Goal: Information Seeking & Learning: Learn about a topic

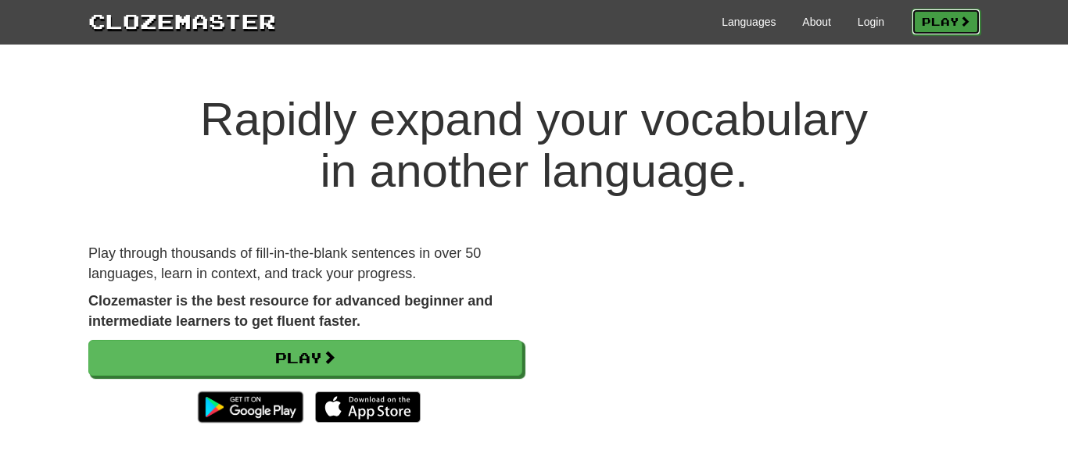
click at [936, 16] on link "Play" at bounding box center [946, 22] width 69 height 27
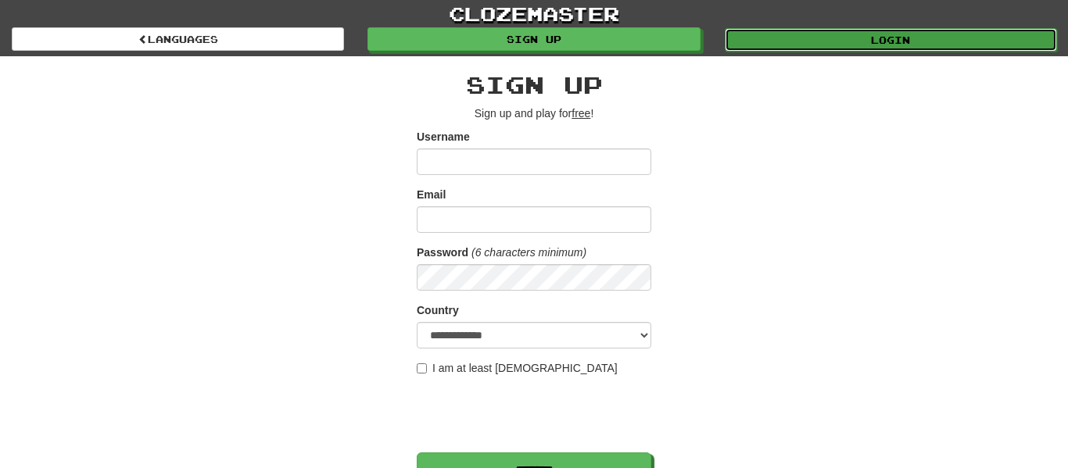
click at [780, 34] on link "Login" at bounding box center [891, 39] width 332 height 23
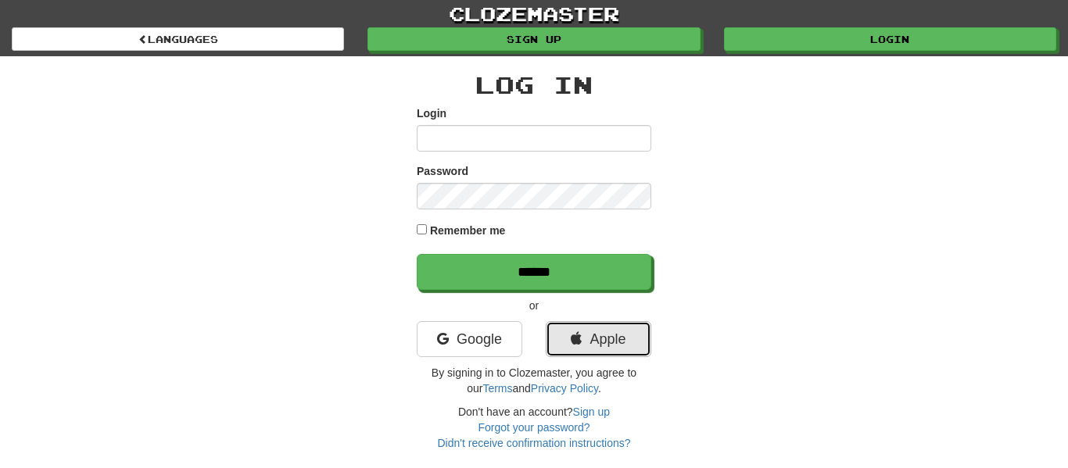
click at [611, 328] on link "Apple" at bounding box center [599, 339] width 106 height 36
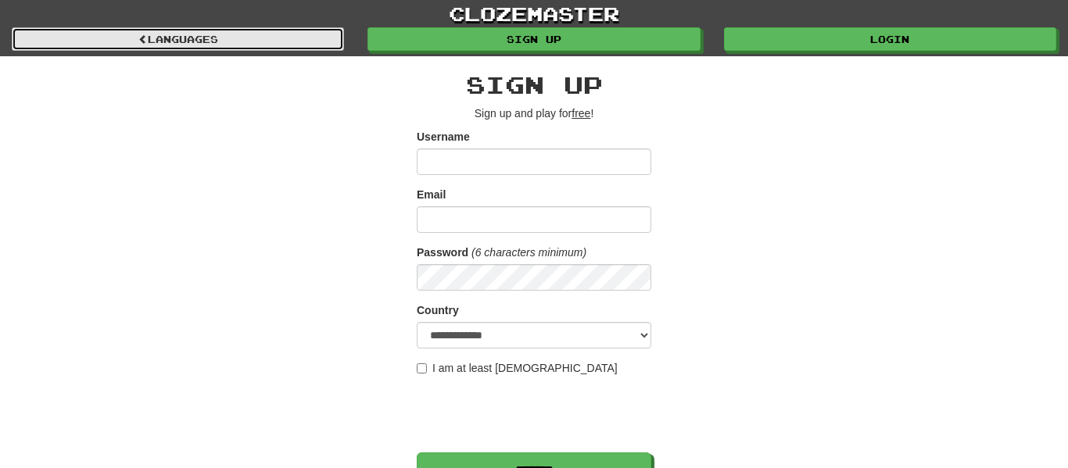
click at [303, 45] on link "Languages" at bounding box center [178, 38] width 332 height 23
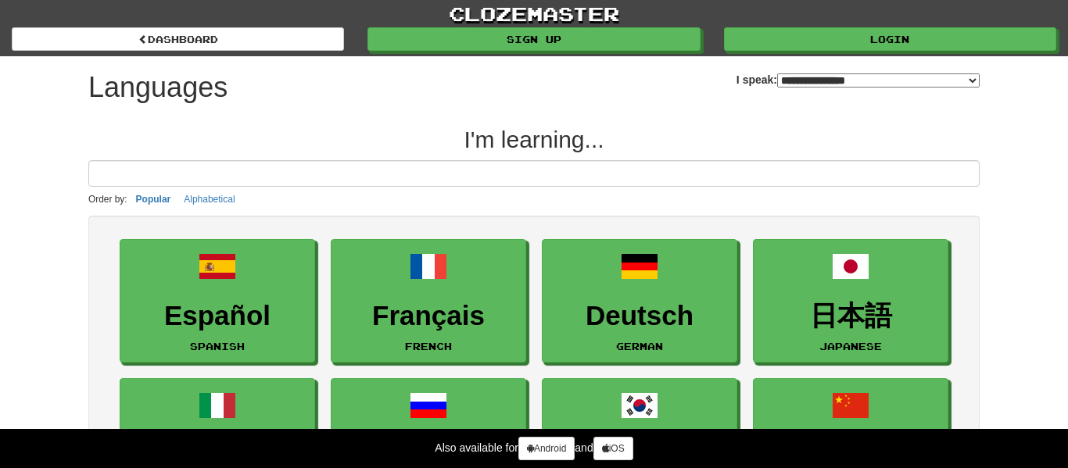
select select "*******"
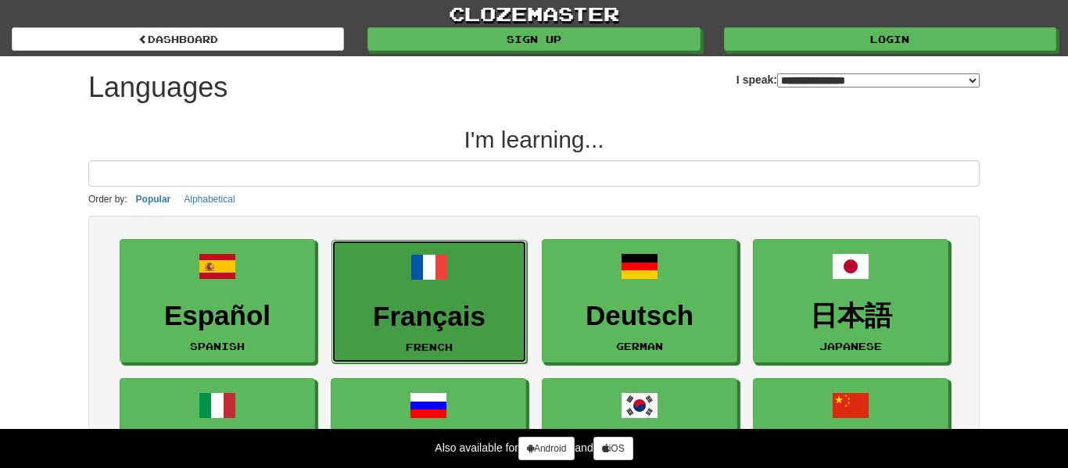
click at [424, 266] on span at bounding box center [430, 268] width 38 height 38
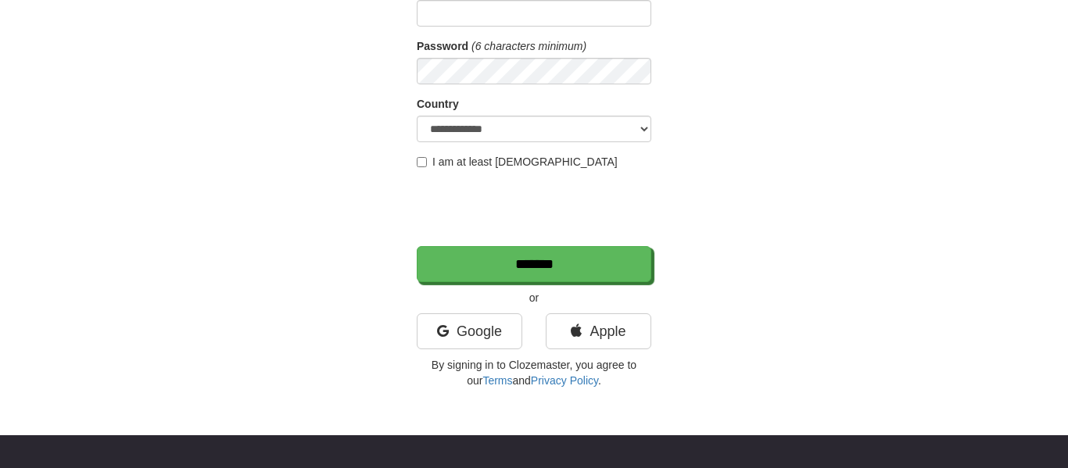
scroll to position [206, 0]
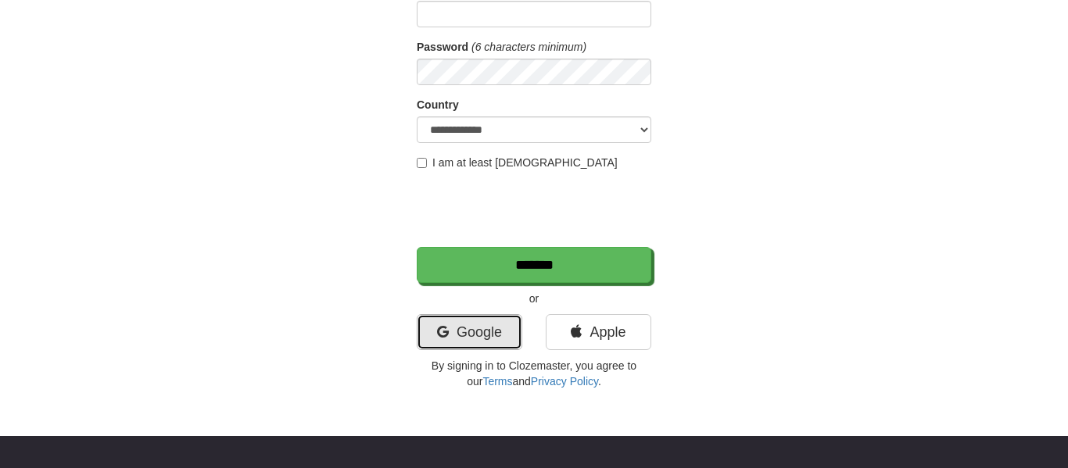
click at [461, 327] on link "Google" at bounding box center [470, 332] width 106 height 36
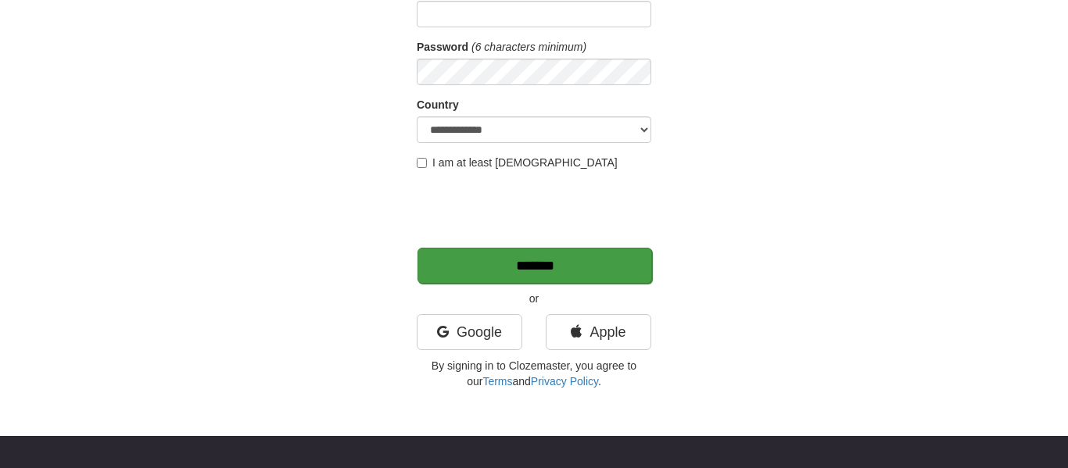
scroll to position [0, 0]
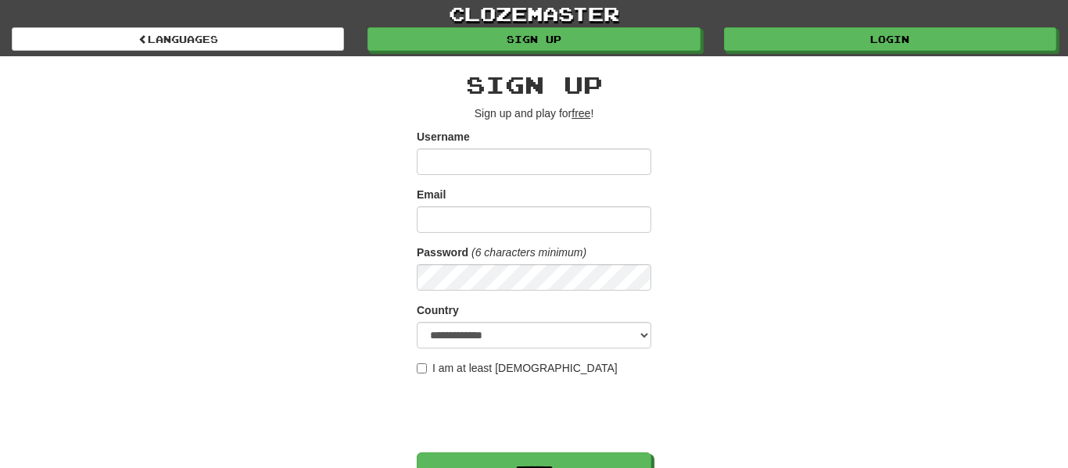
click at [517, 176] on form "**********" at bounding box center [534, 309] width 235 height 360
click at [511, 165] on input "Username" at bounding box center [534, 162] width 235 height 27
type input "**********"
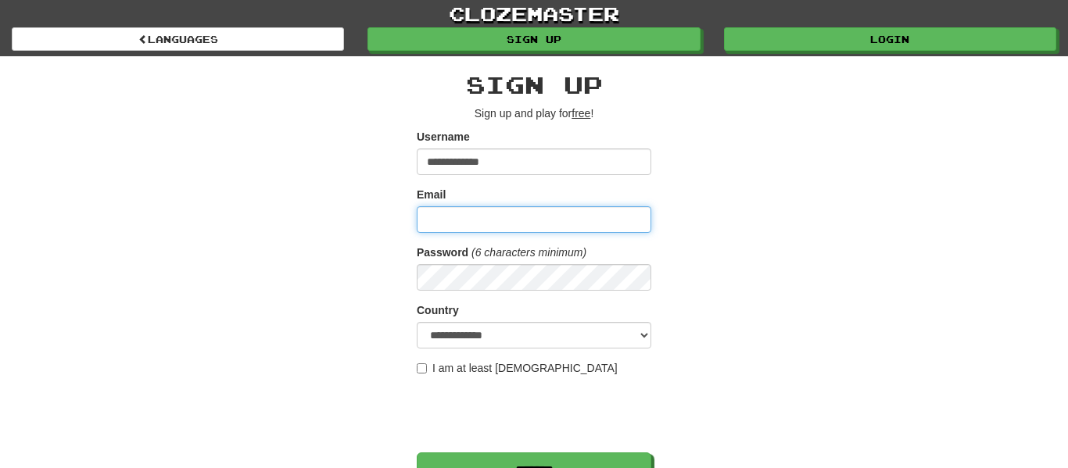
click at [426, 217] on input "Email" at bounding box center [534, 219] width 235 height 27
type input "**********"
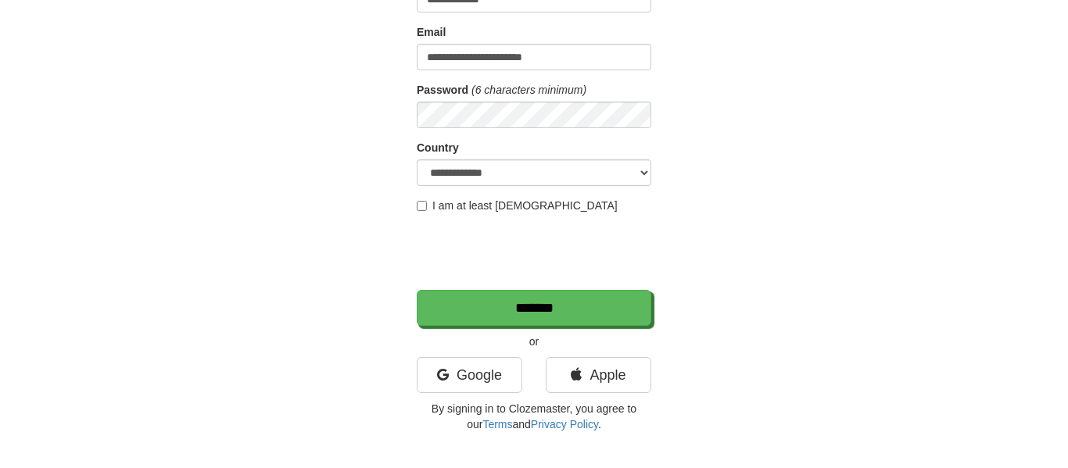
scroll to position [164, 0]
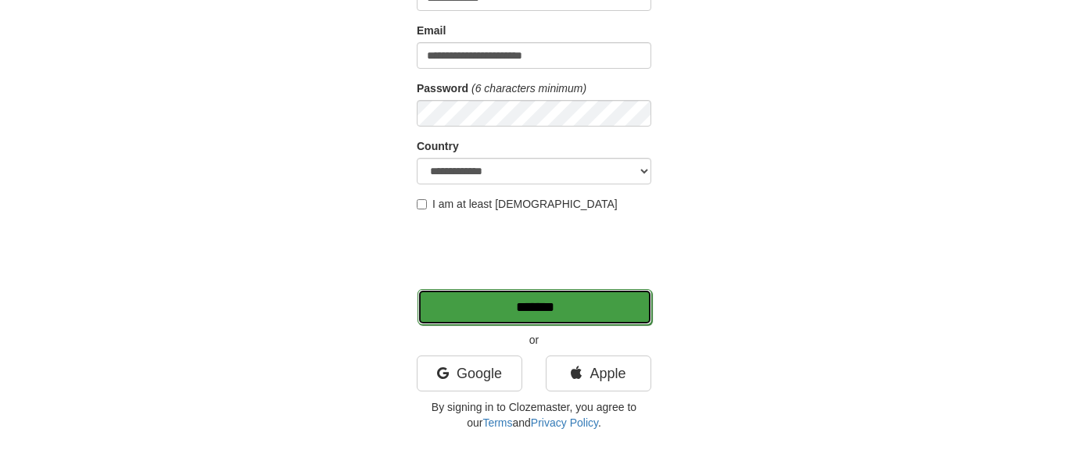
click at [601, 293] on input "*******" at bounding box center [535, 307] width 235 height 36
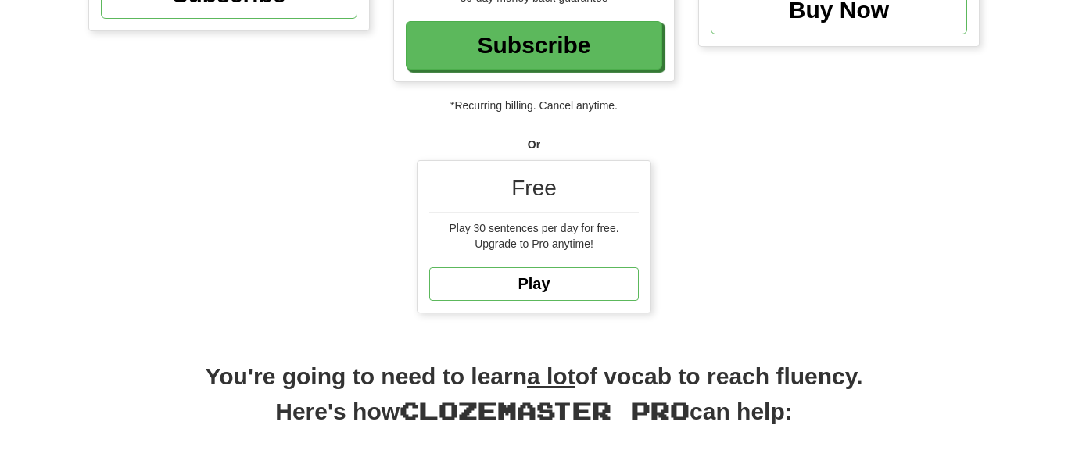
scroll to position [436, 0]
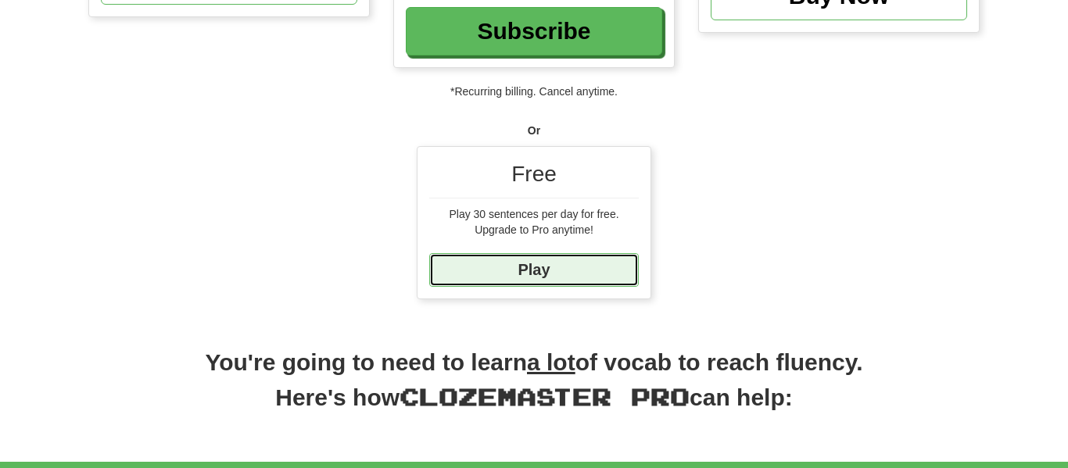
click at [558, 272] on link "Play" at bounding box center [534, 270] width 210 height 34
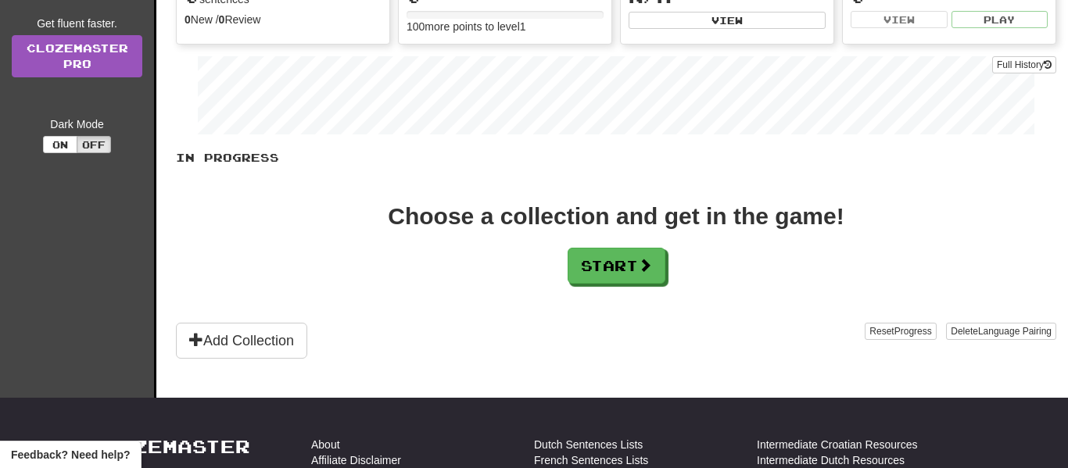
scroll to position [232, 0]
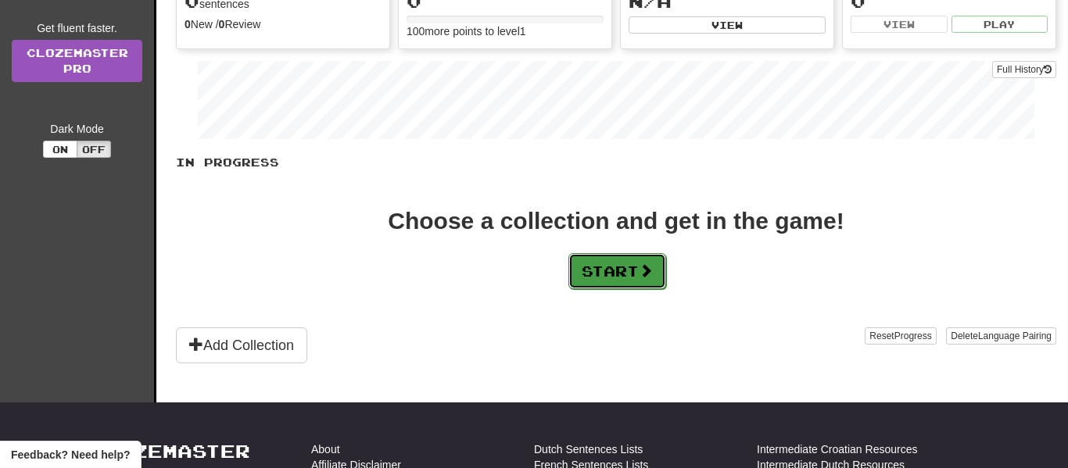
click at [649, 277] on span at bounding box center [646, 271] width 14 height 14
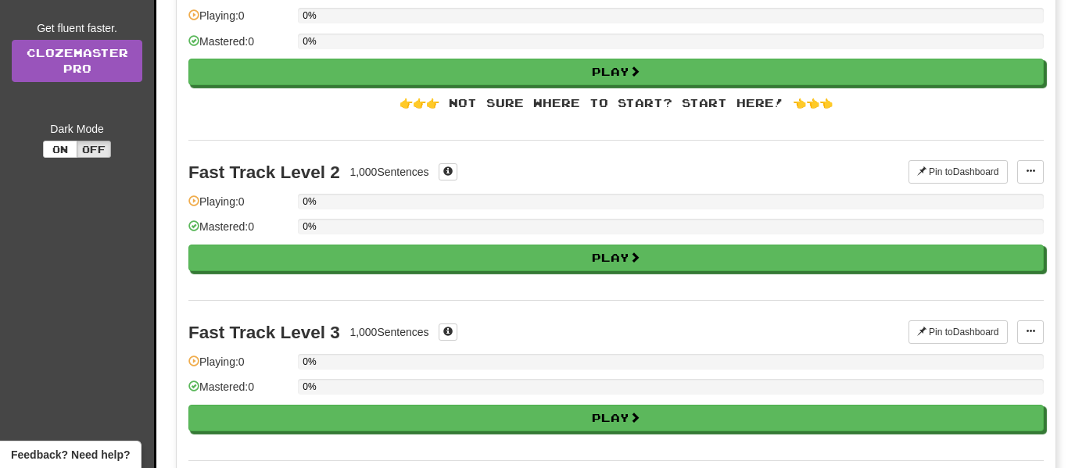
scroll to position [0, 0]
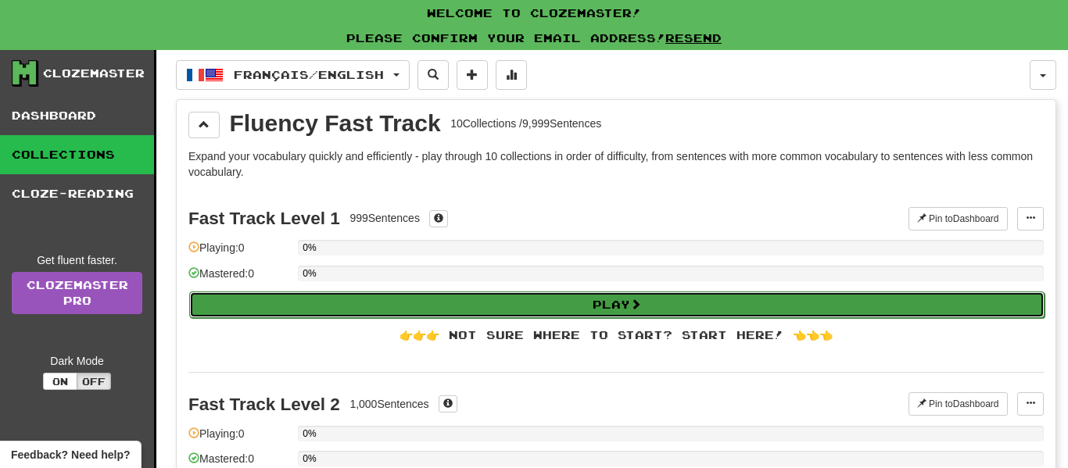
click at [641, 300] on span at bounding box center [635, 304] width 11 height 11
select select "**"
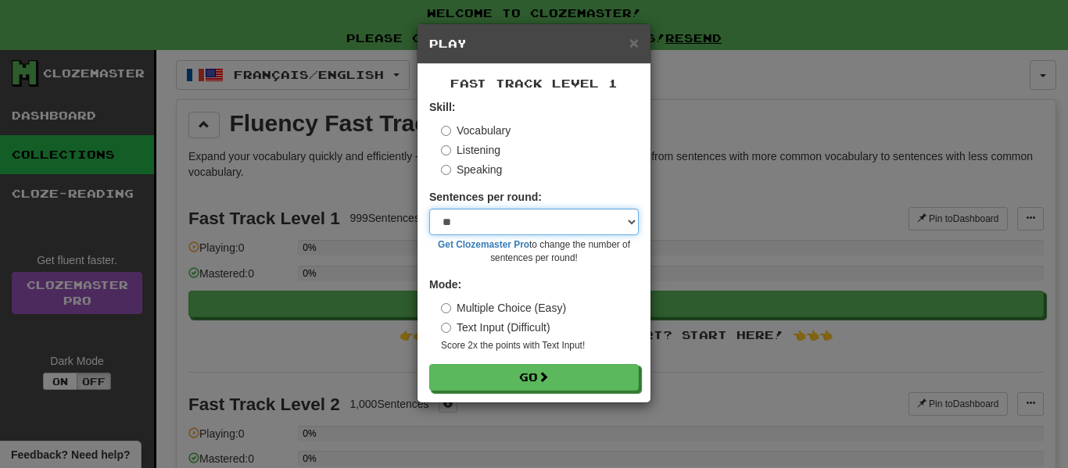
click at [580, 225] on select "* ** ** ** ** ** *** ********" at bounding box center [534, 222] width 210 height 27
click at [429, 209] on select "* ** ** ** ** ** *** ********" at bounding box center [534, 222] width 210 height 27
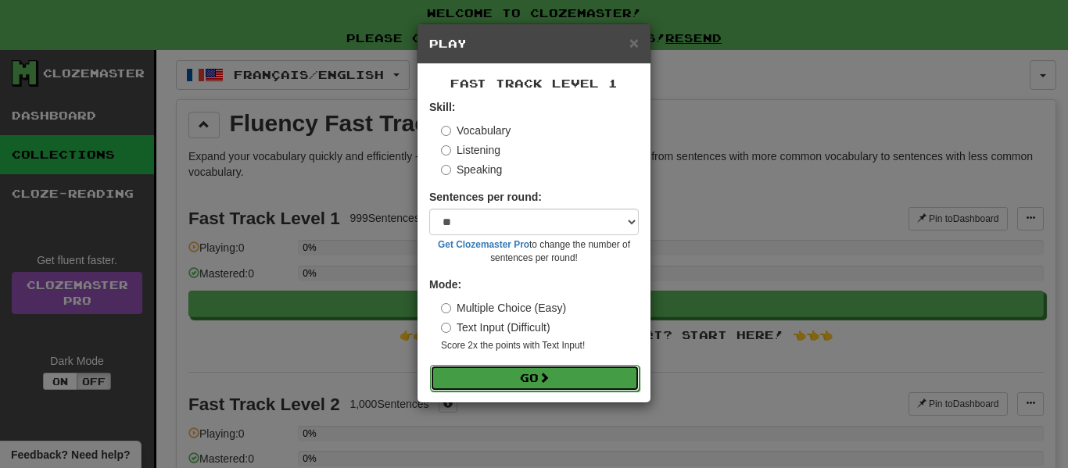
click at [540, 375] on button "Go" at bounding box center [535, 378] width 210 height 27
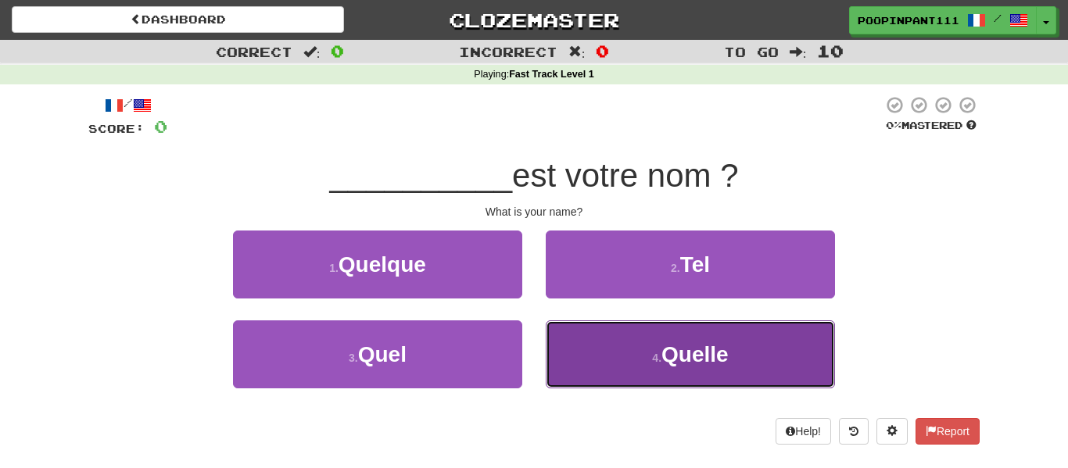
click at [608, 366] on button "4 . Quelle" at bounding box center [690, 355] width 289 height 68
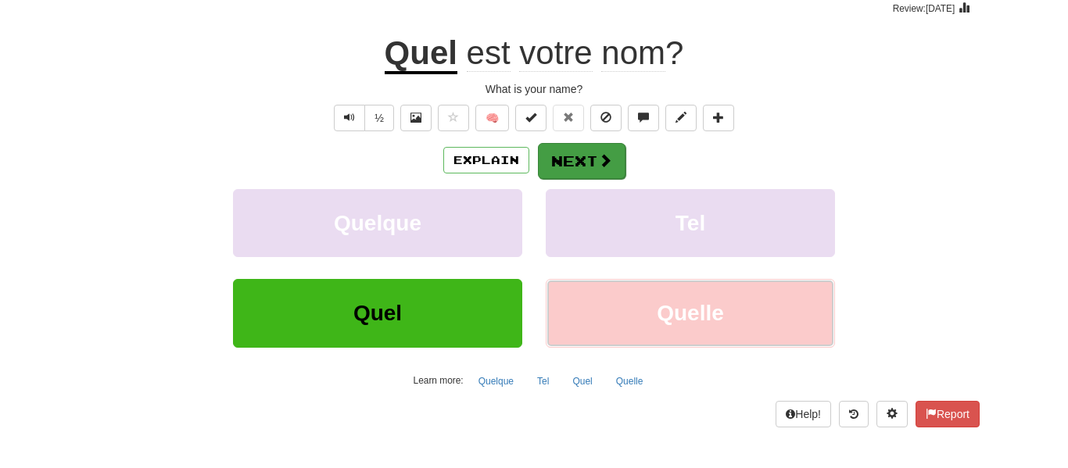
scroll to position [141, 0]
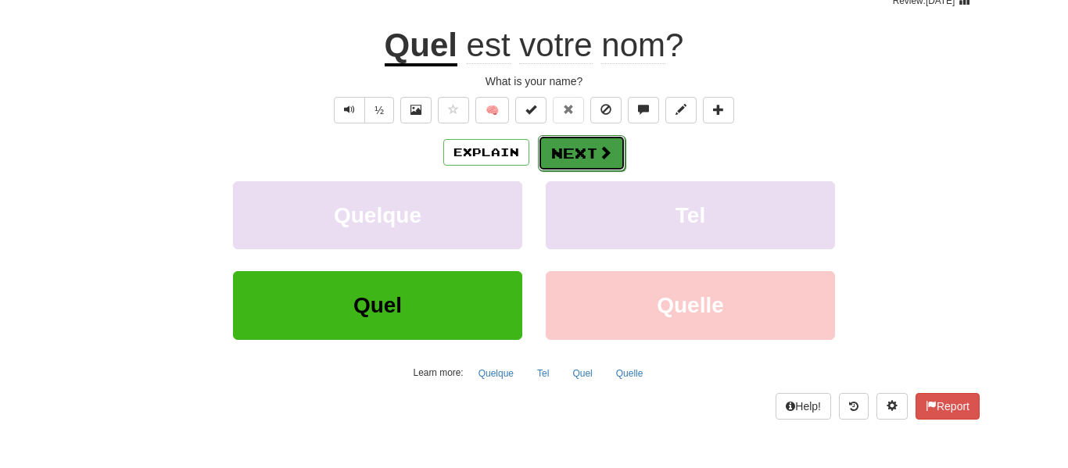
click at [585, 158] on button "Next" at bounding box center [582, 153] width 88 height 36
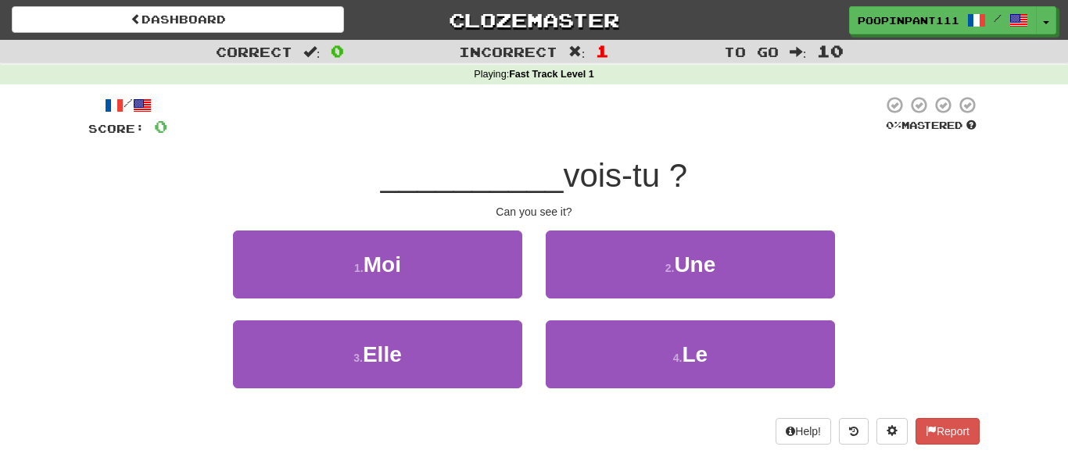
scroll to position [2, 0]
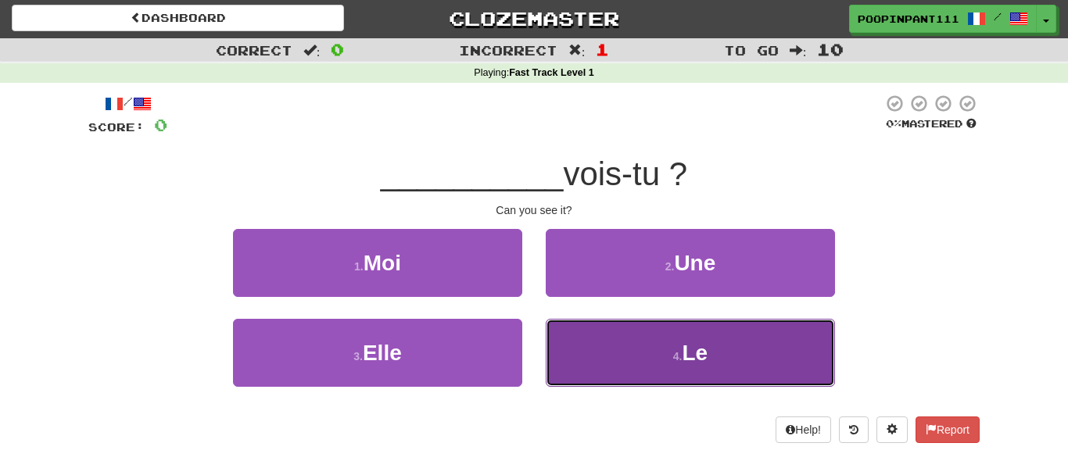
click at [619, 343] on button "4 . Le" at bounding box center [690, 353] width 289 height 68
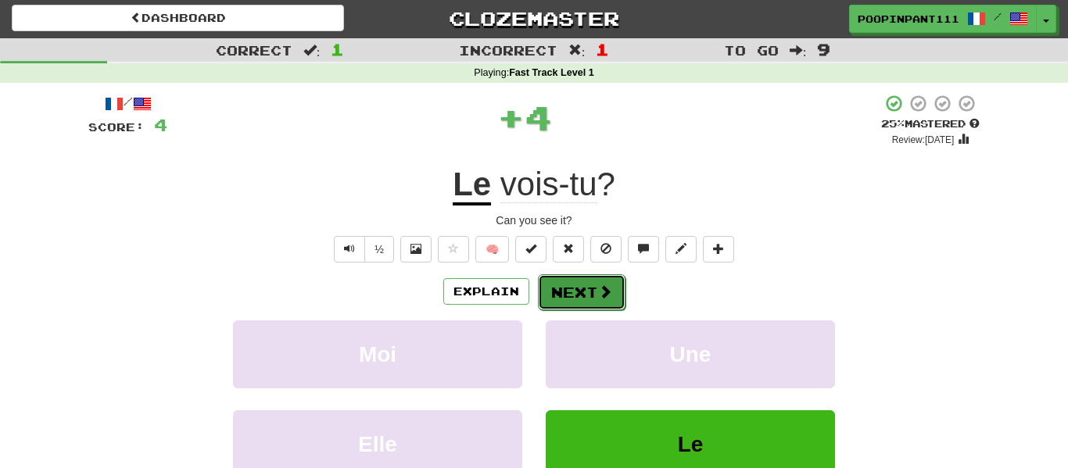
click at [565, 287] on button "Next" at bounding box center [582, 293] width 88 height 36
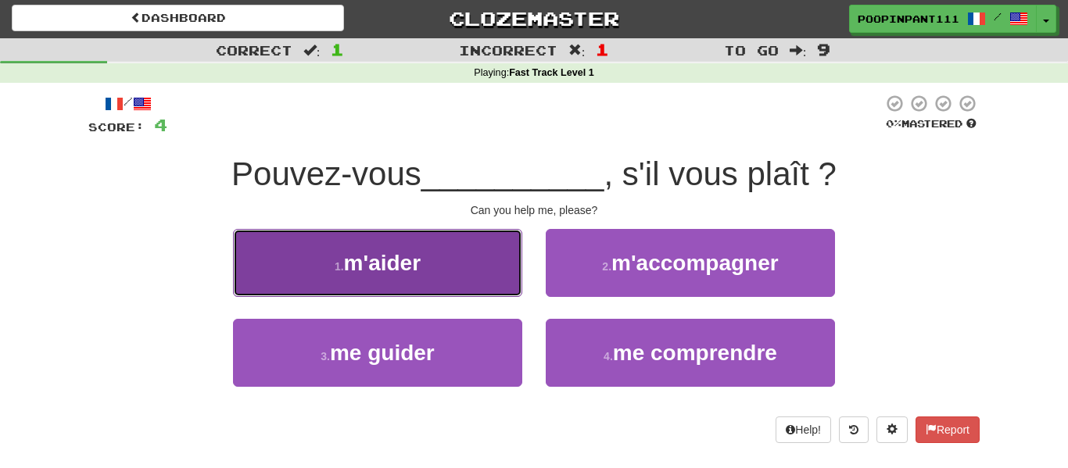
click at [477, 253] on button "1 . m'aider" at bounding box center [377, 263] width 289 height 68
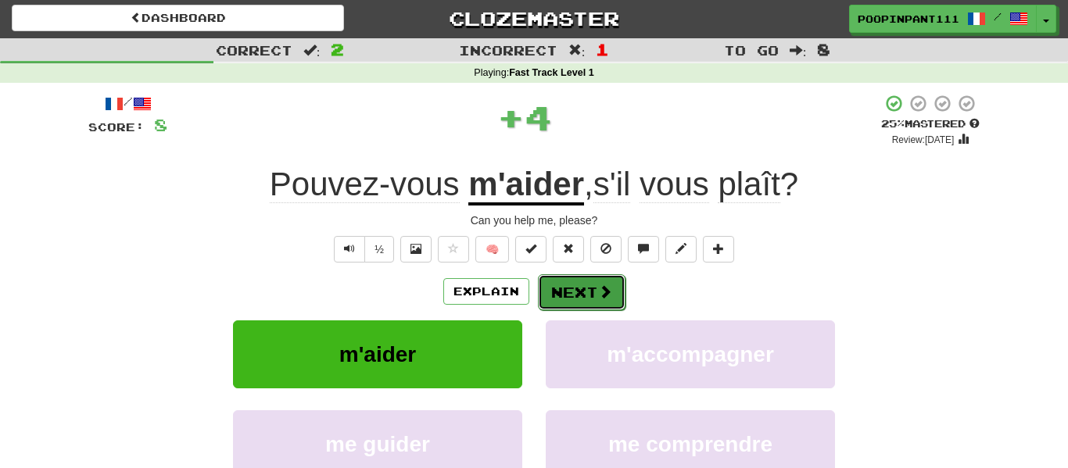
click at [584, 309] on button "Next" at bounding box center [582, 293] width 88 height 36
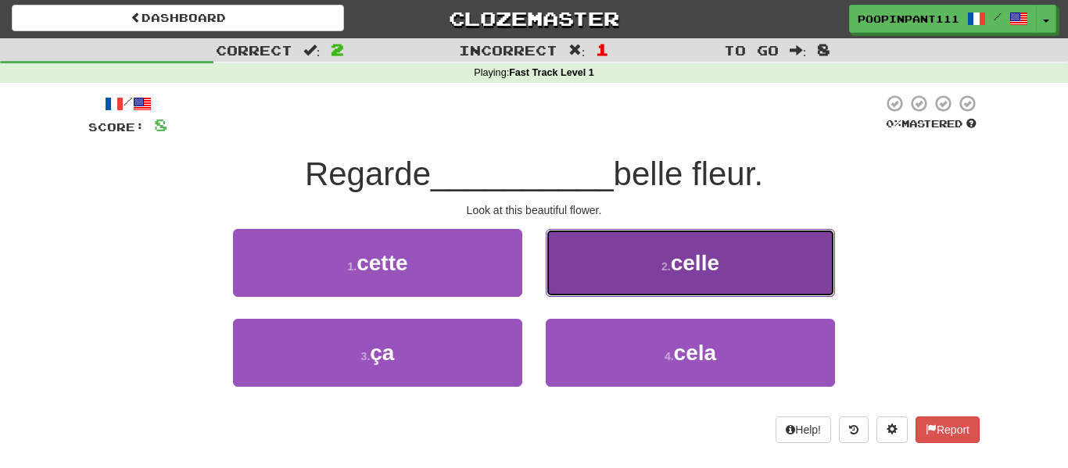
click at [777, 264] on button "2 . celle" at bounding box center [690, 263] width 289 height 68
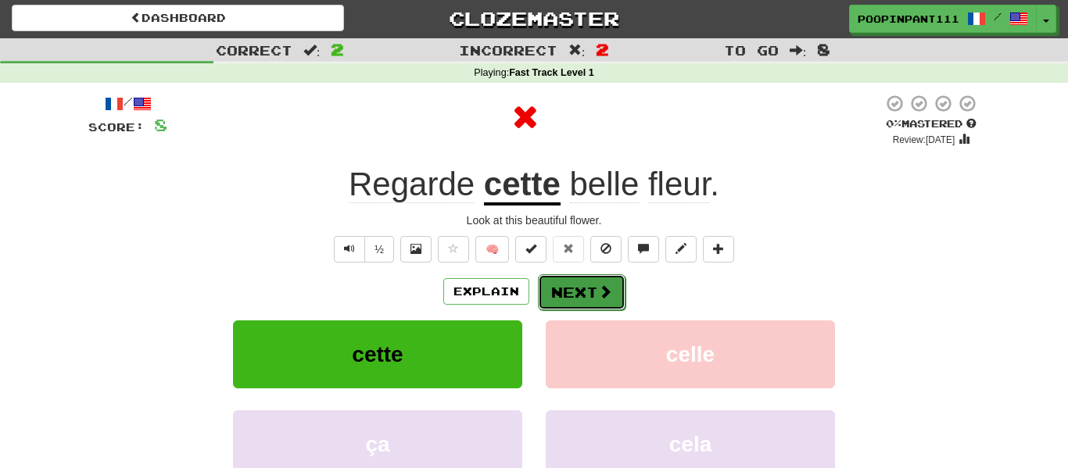
click at [600, 294] on span at bounding box center [605, 292] width 14 height 14
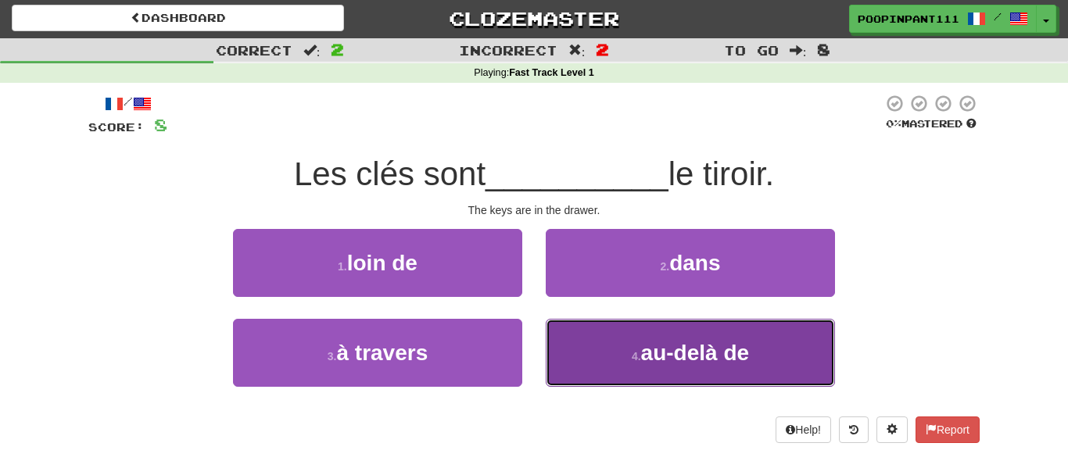
click at [700, 382] on button "4 . au-delà de" at bounding box center [690, 353] width 289 height 68
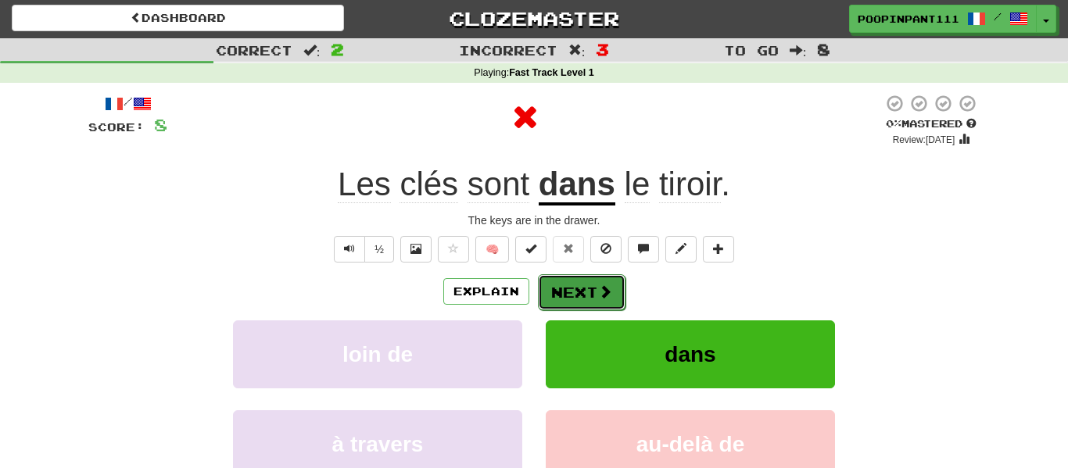
click at [610, 285] on span at bounding box center [605, 292] width 14 height 14
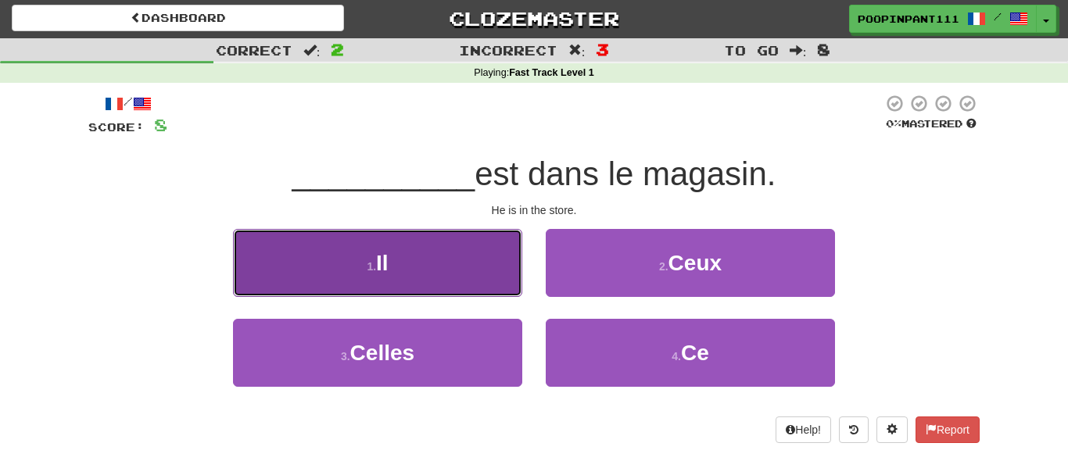
click at [440, 258] on button "1 . Il" at bounding box center [377, 263] width 289 height 68
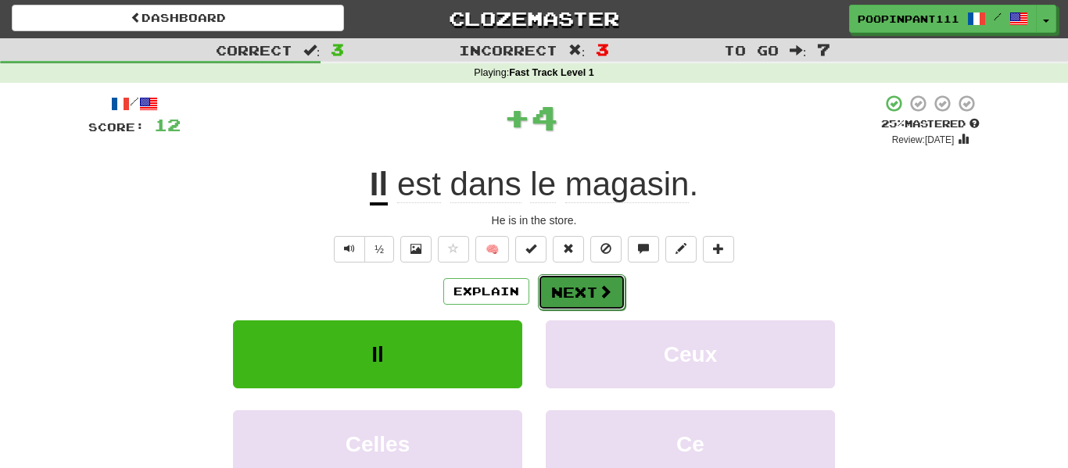
click at [592, 278] on button "Next" at bounding box center [582, 293] width 88 height 36
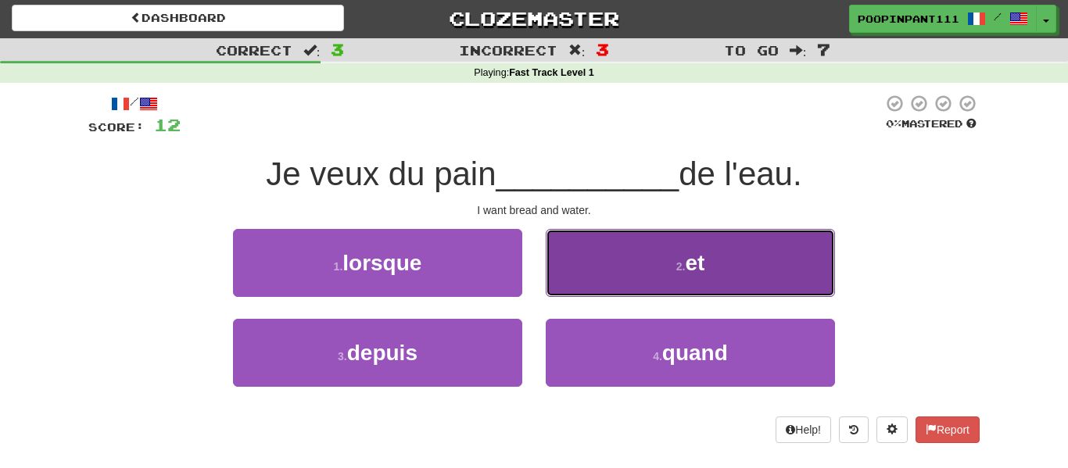
click at [645, 264] on button "2 . et" at bounding box center [690, 263] width 289 height 68
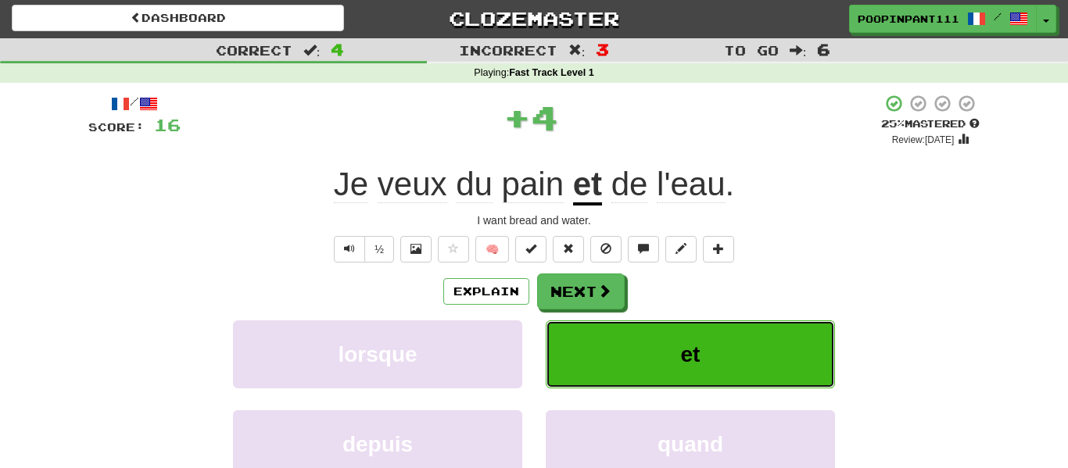
click at [586, 349] on button "et" at bounding box center [690, 355] width 289 height 68
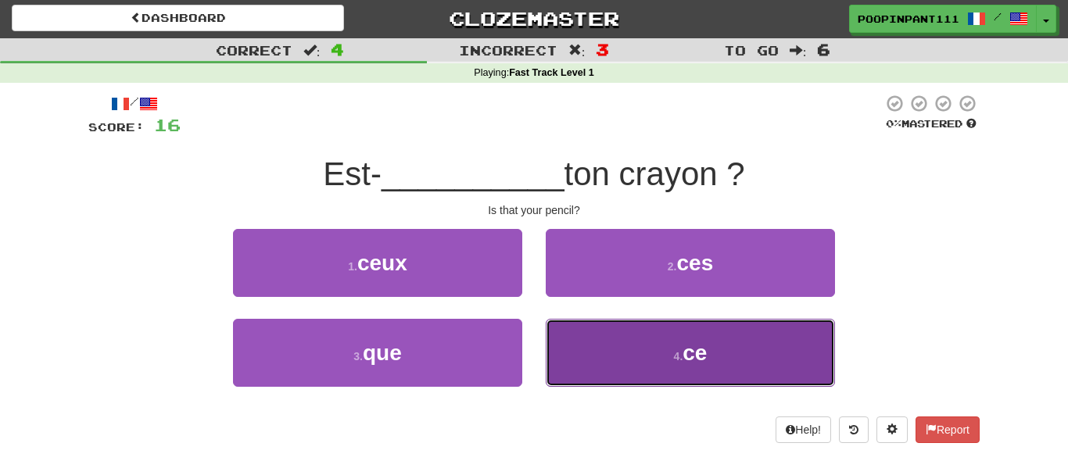
click at [658, 356] on button "4 . ce" at bounding box center [690, 353] width 289 height 68
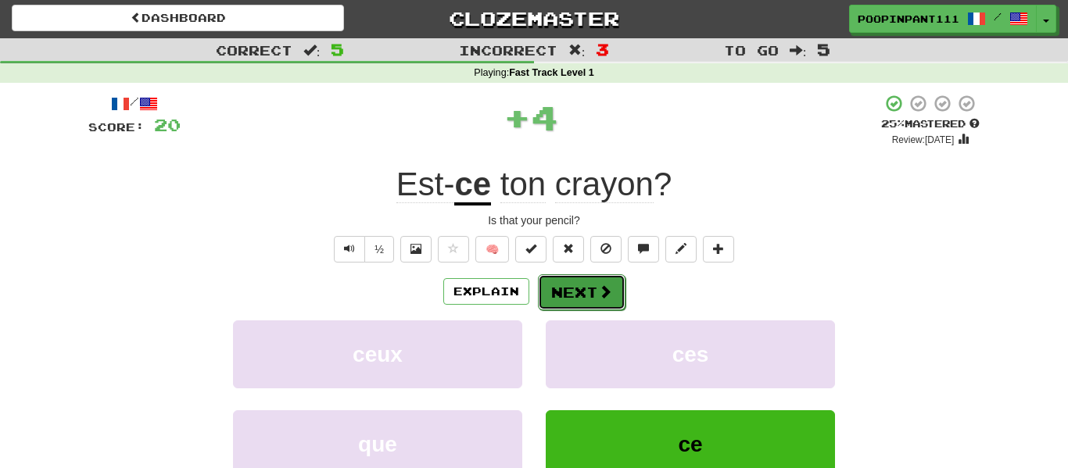
click at [579, 296] on button "Next" at bounding box center [582, 293] width 88 height 36
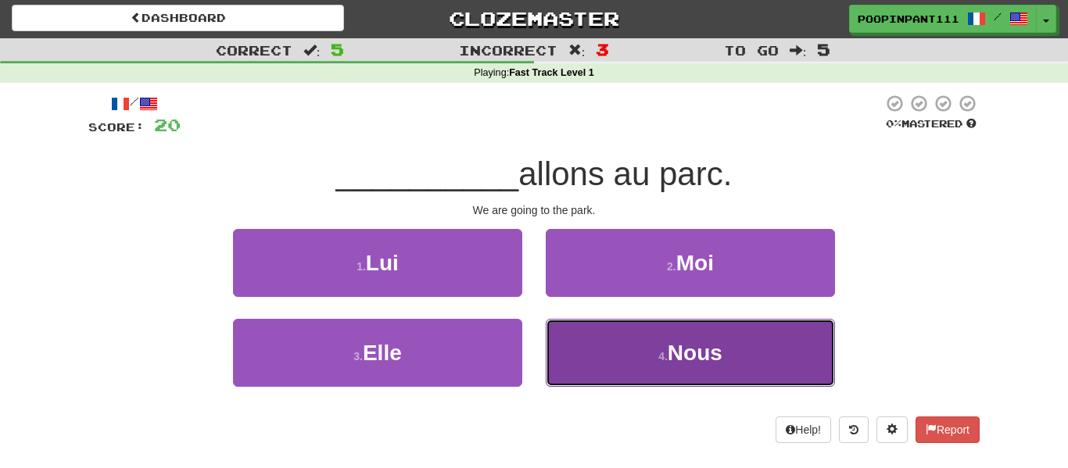
click at [659, 359] on small "4 ." at bounding box center [663, 356] width 9 height 13
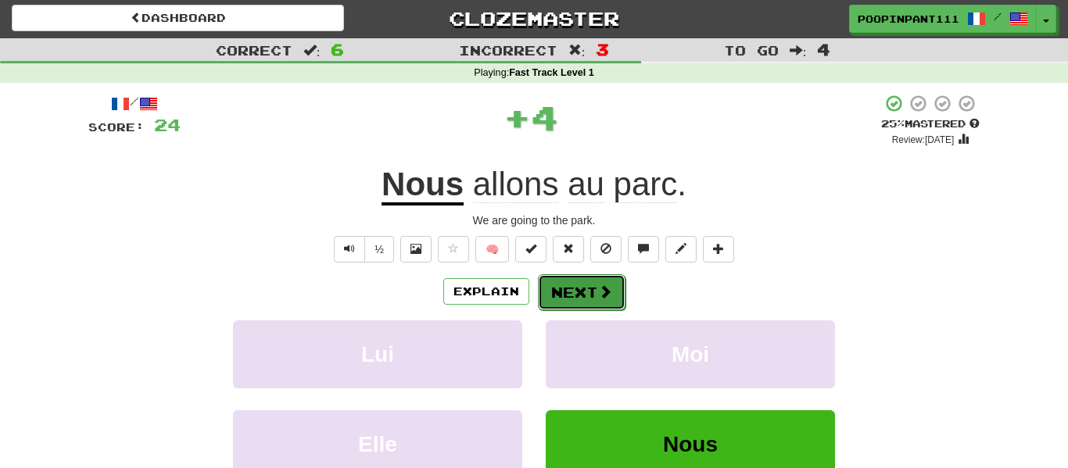
click at [591, 287] on button "Next" at bounding box center [582, 293] width 88 height 36
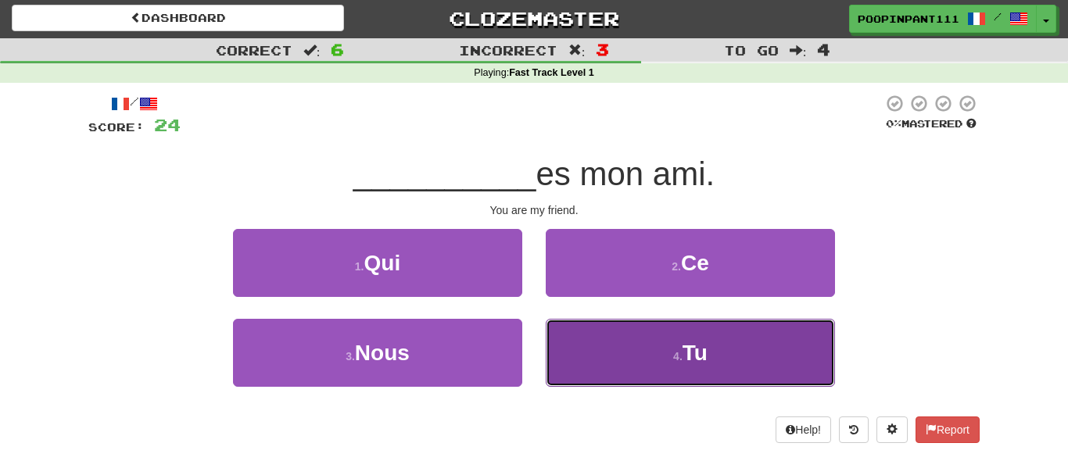
click at [702, 350] on span "Tu" at bounding box center [695, 353] width 25 height 24
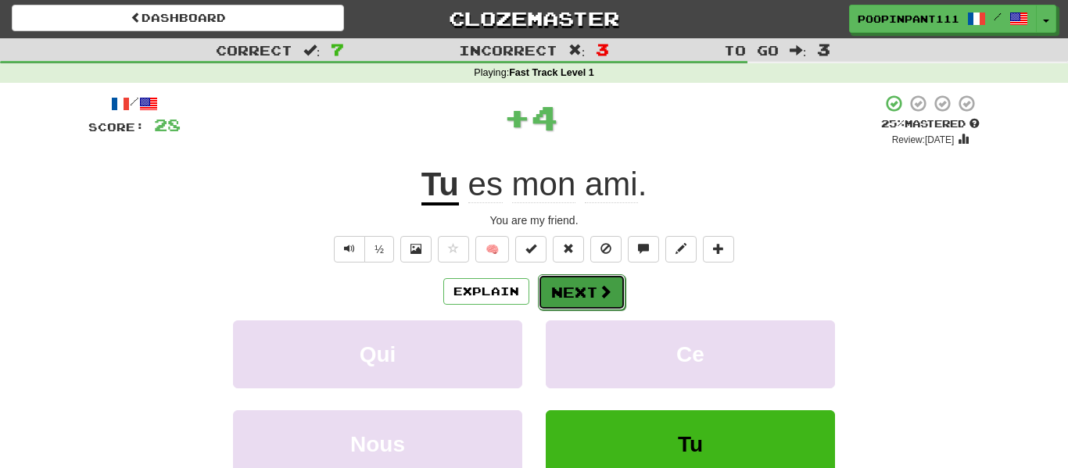
click at [562, 303] on button "Next" at bounding box center [582, 293] width 88 height 36
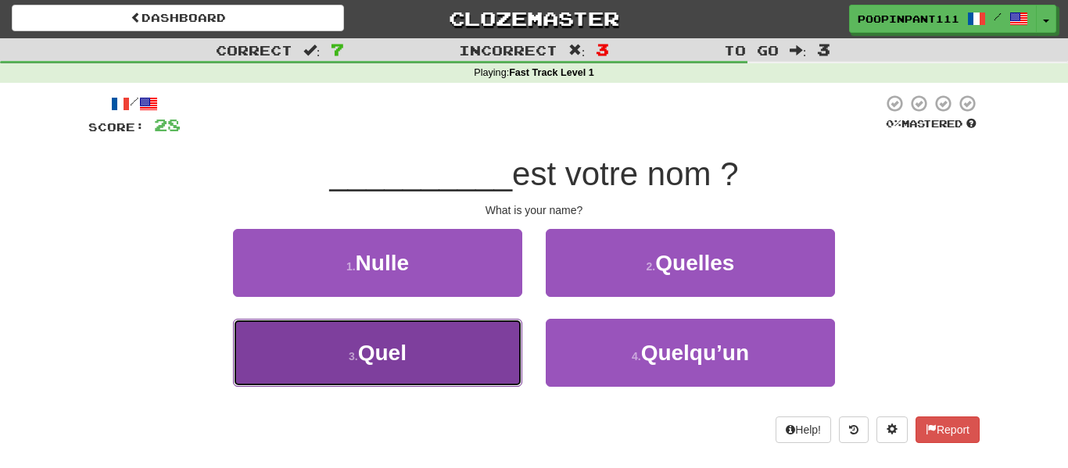
click at [421, 321] on button "3 . Quel" at bounding box center [377, 353] width 289 height 68
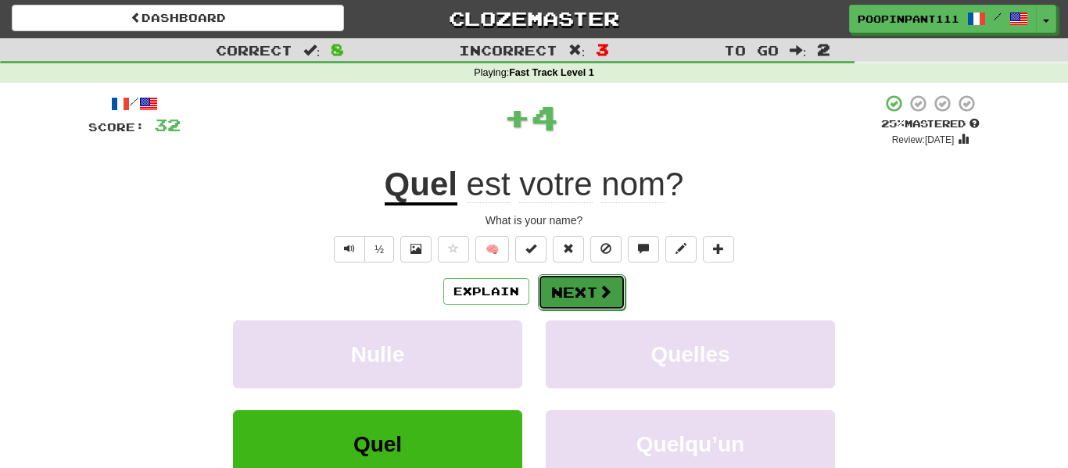
click at [584, 288] on button "Next" at bounding box center [582, 293] width 88 height 36
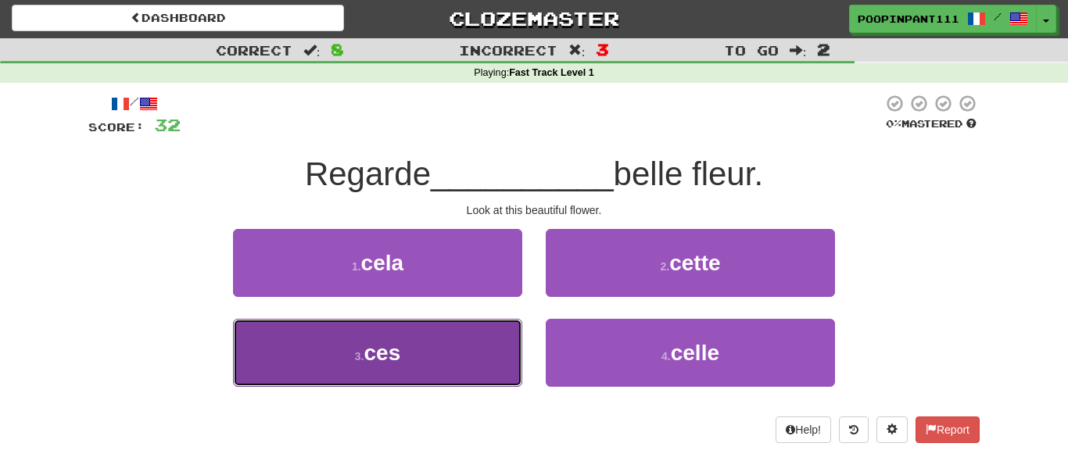
click at [461, 344] on button "3 . ces" at bounding box center [377, 353] width 289 height 68
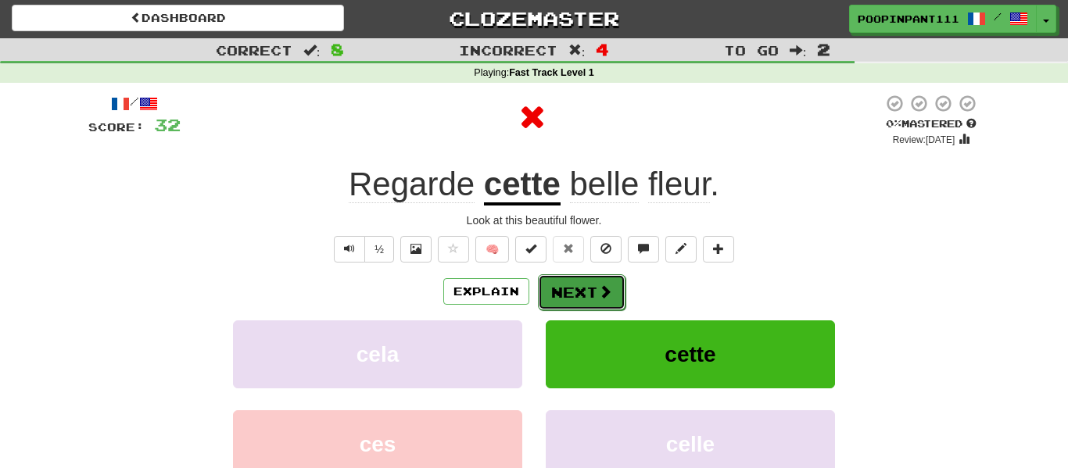
click at [623, 302] on button "Next" at bounding box center [582, 293] width 88 height 36
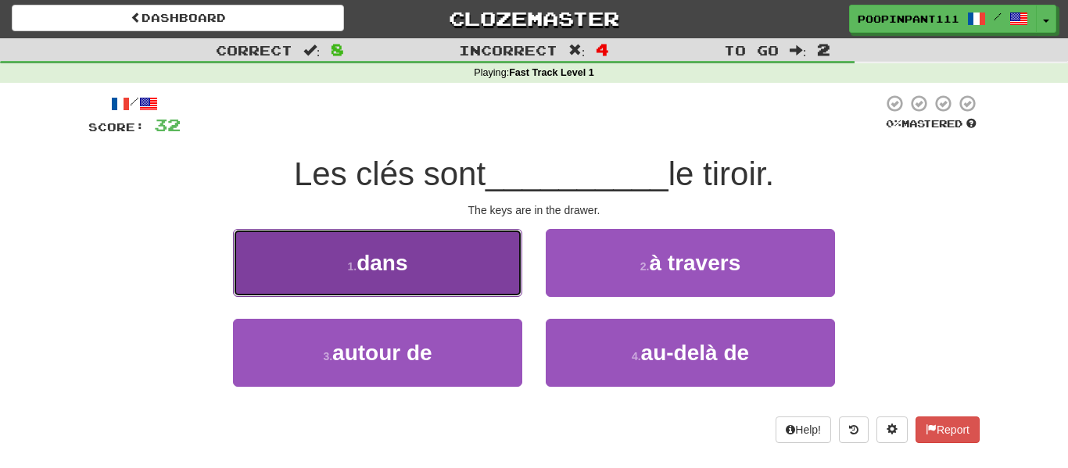
click at [467, 282] on button "1 . dans" at bounding box center [377, 263] width 289 height 68
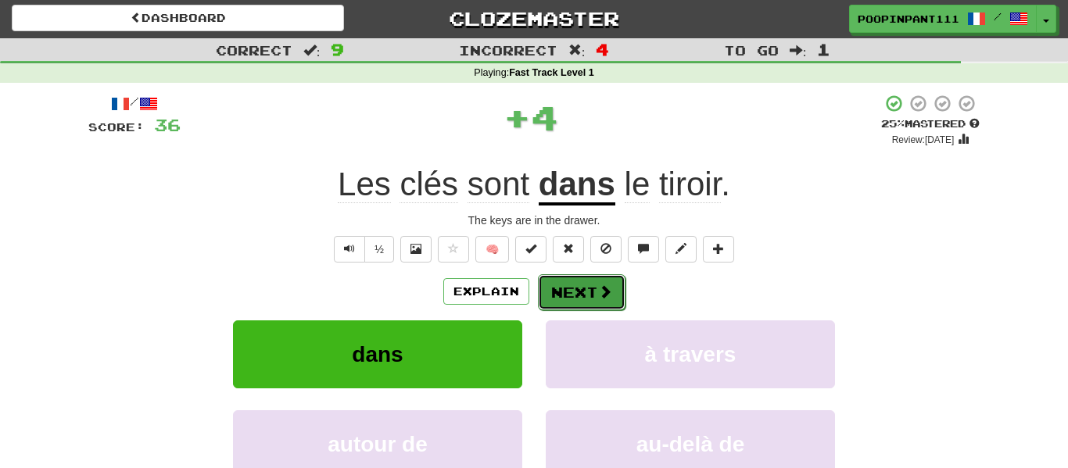
click at [609, 296] on span at bounding box center [605, 292] width 14 height 14
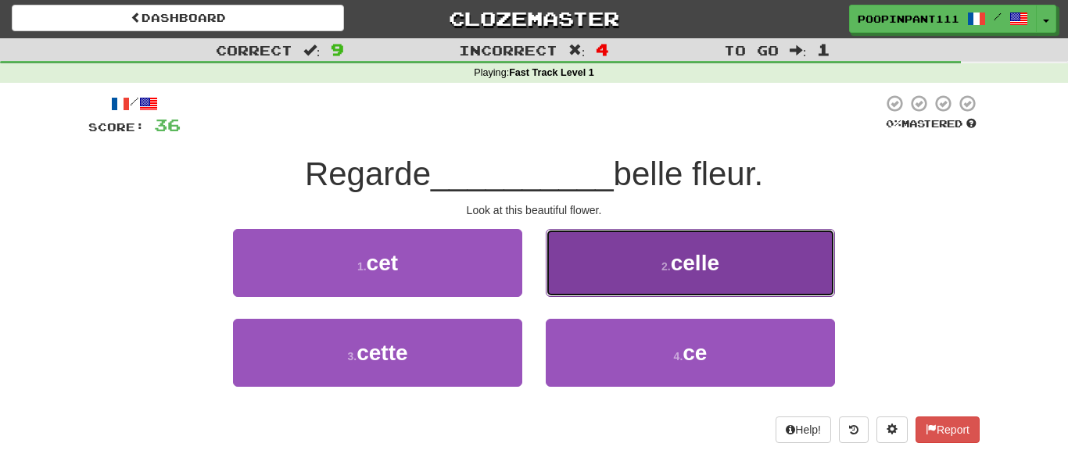
click at [640, 278] on button "2 . celle" at bounding box center [690, 263] width 289 height 68
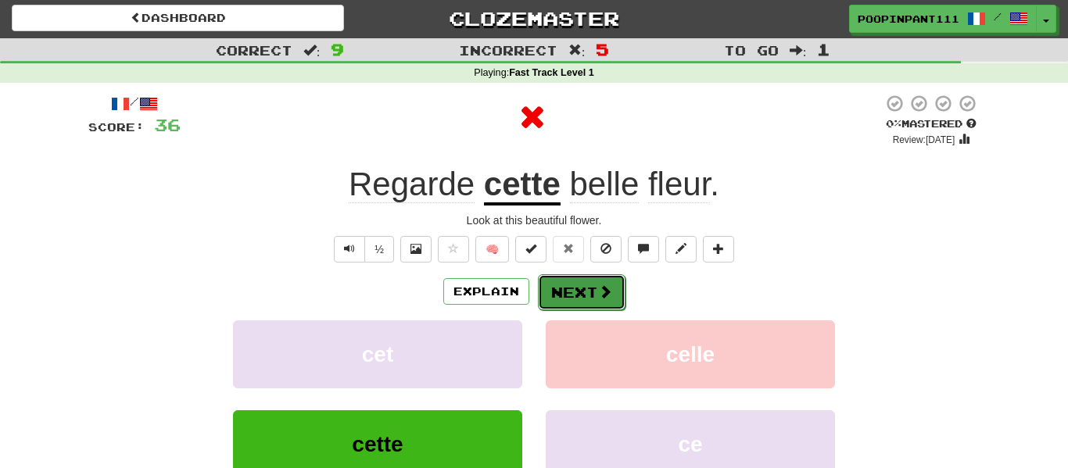
click at [562, 289] on button "Next" at bounding box center [582, 293] width 88 height 36
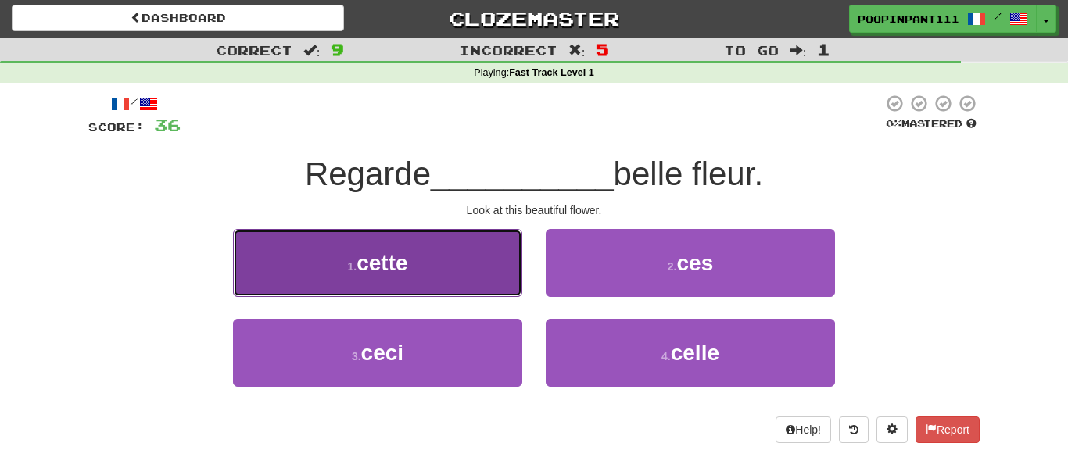
click at [442, 253] on button "1 . cette" at bounding box center [377, 263] width 289 height 68
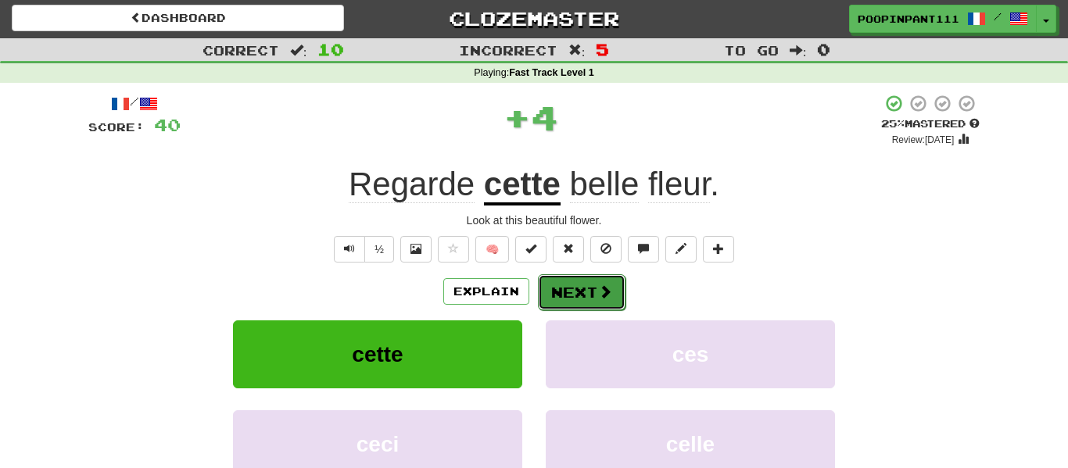
click at [567, 301] on button "Next" at bounding box center [582, 293] width 88 height 36
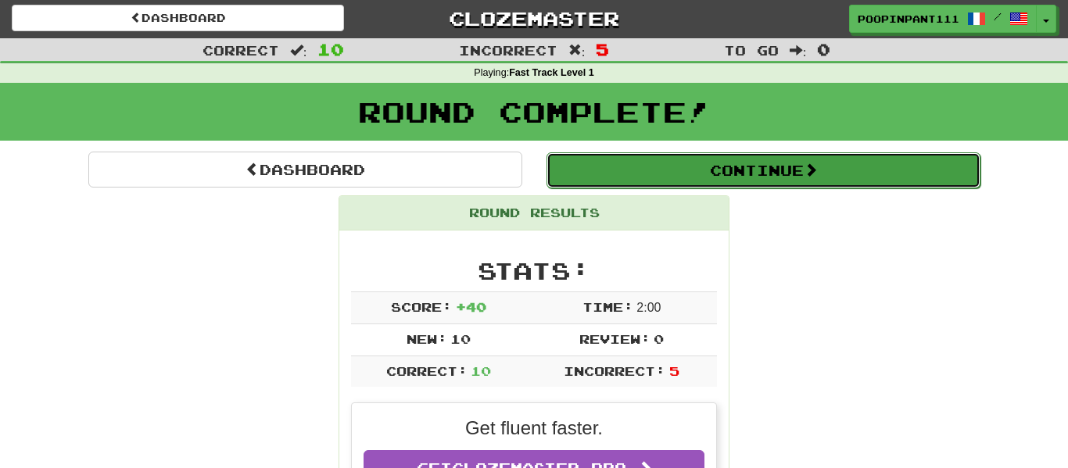
click at [750, 171] on button "Continue" at bounding box center [764, 171] width 434 height 36
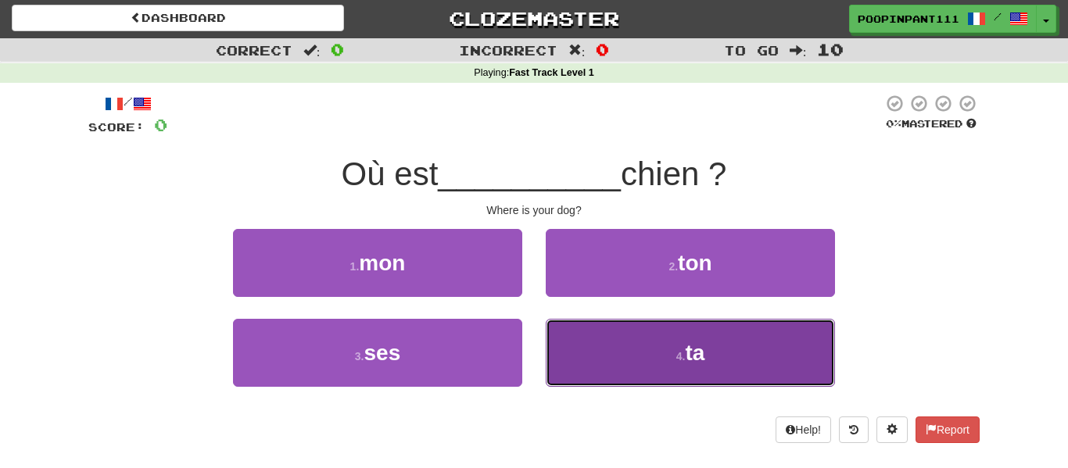
click at [748, 343] on button "4 . ta" at bounding box center [690, 353] width 289 height 68
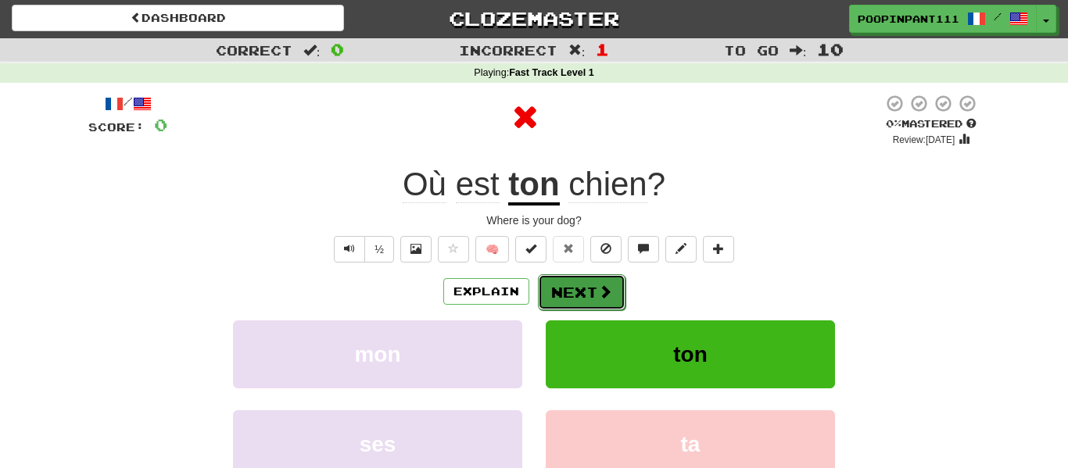
click at [562, 292] on button "Next" at bounding box center [582, 293] width 88 height 36
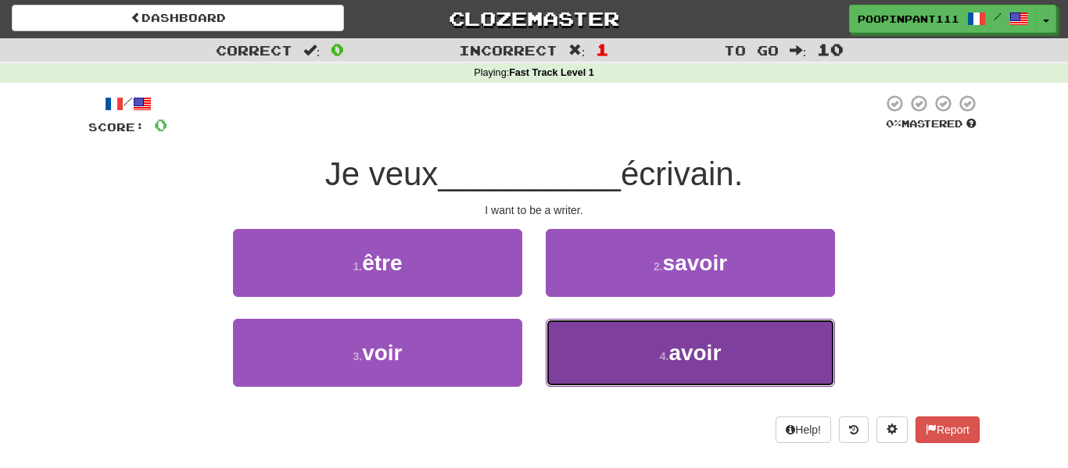
click at [615, 364] on button "4 . avoir" at bounding box center [690, 353] width 289 height 68
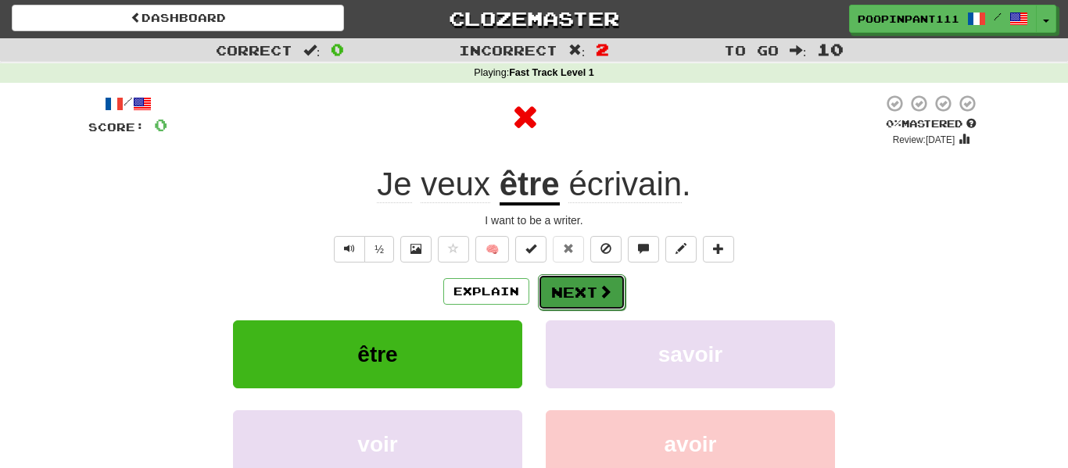
click at [583, 288] on button "Next" at bounding box center [582, 293] width 88 height 36
